Goal: Information Seeking & Learning: Learn about a topic

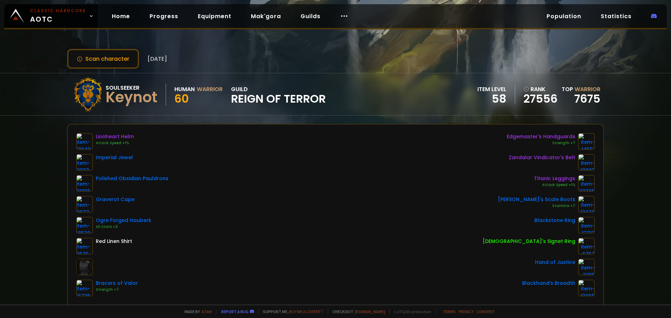
click at [272, 155] on div "Lionheart Helm Attack Speed +1% Imperial Jewel Polished Obsidian Pauldrons Grav…" at bounding box center [335, 215] width 519 height 164
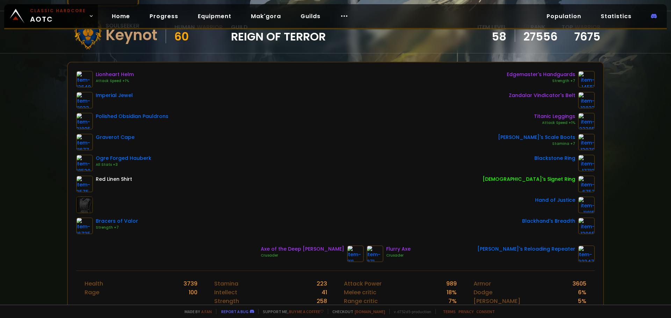
scroll to position [70, 0]
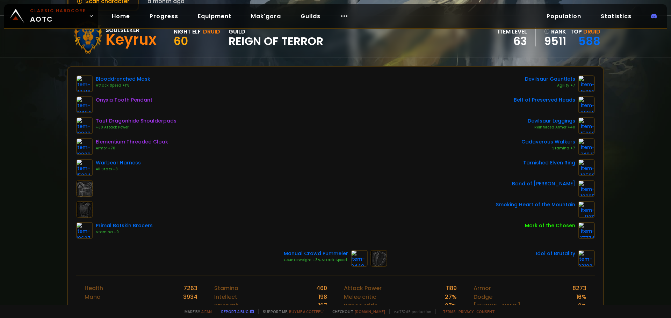
scroll to position [70, 0]
